Goal: Contribute content: Add original content to the website for others to see

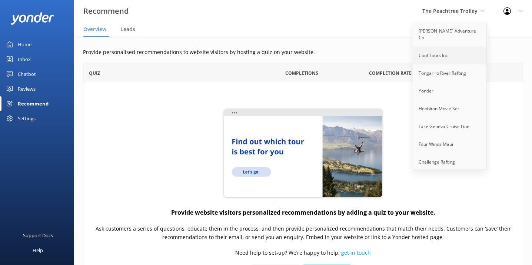
scroll to position [241, 440]
click at [441, 32] on link "[PERSON_NAME] Adventure Co" at bounding box center [450, 34] width 74 height 24
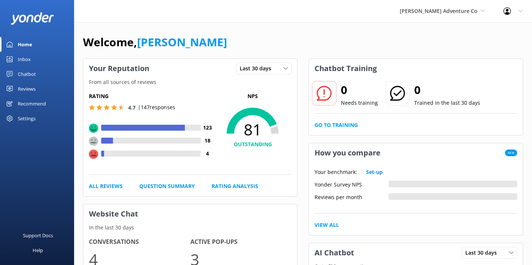
click at [25, 71] on div "Chatbot" at bounding box center [27, 74] width 18 height 15
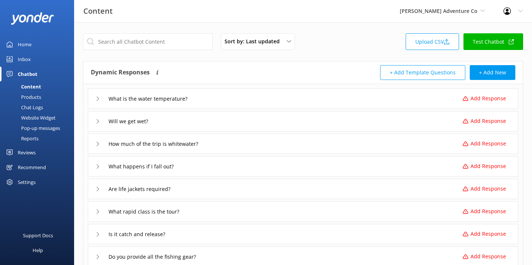
click at [34, 48] on link "Home" at bounding box center [37, 44] width 74 height 15
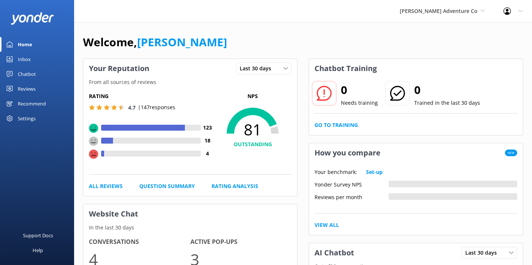
click at [35, 71] on div "Chatbot" at bounding box center [27, 74] width 18 height 15
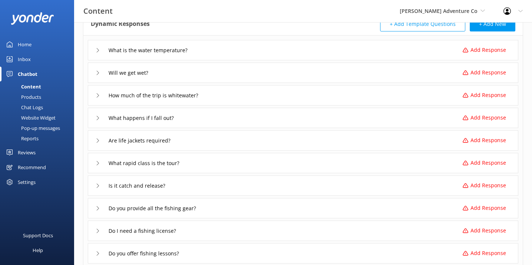
scroll to position [47, 0]
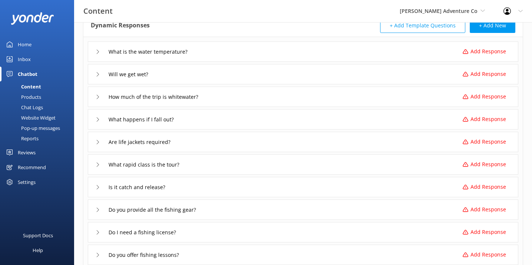
click at [208, 53] on div "What is the water temperature? Add Response" at bounding box center [303, 51] width 430 height 20
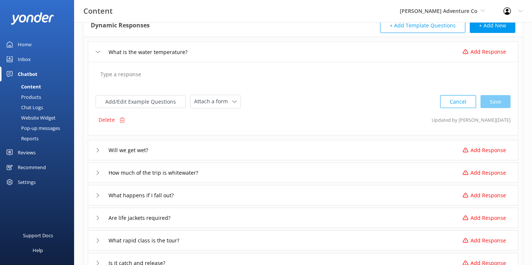
click at [185, 76] on textarea at bounding box center [302, 78] width 413 height 23
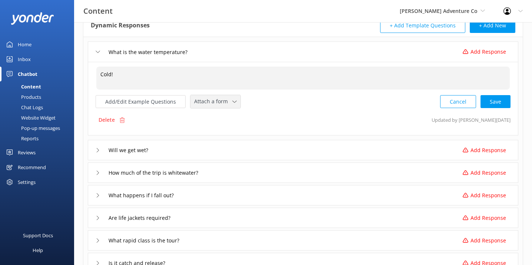
click at [214, 100] on span "Attach a form" at bounding box center [213, 101] width 38 height 8
click at [218, 117] on div "Leave contact details" at bounding box center [216, 117] width 45 height 7
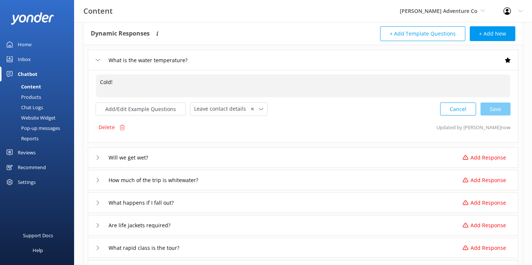
scroll to position [34, 0]
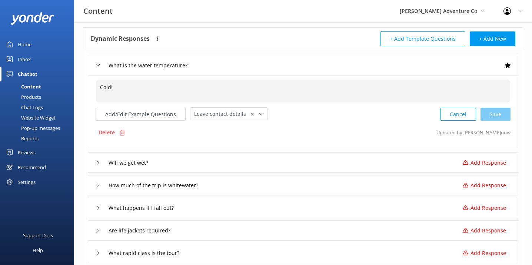
click at [492, 113] on div "Cancel Save" at bounding box center [475, 114] width 70 height 14
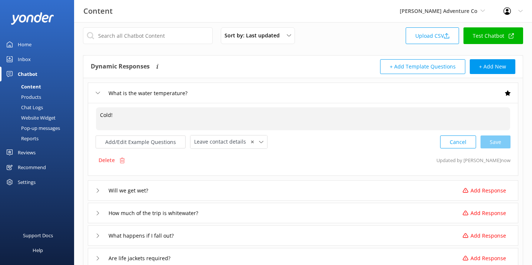
scroll to position [0, 0]
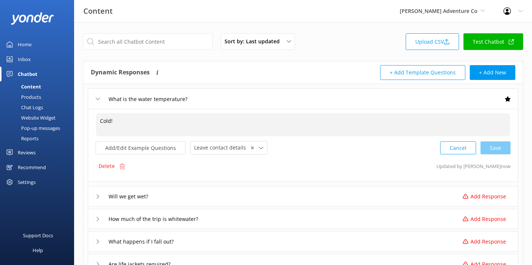
type textarea "Cold!"
click at [490, 41] on link "Test Chatbot" at bounding box center [493, 41] width 60 height 17
